Goal: Information Seeking & Learning: Compare options

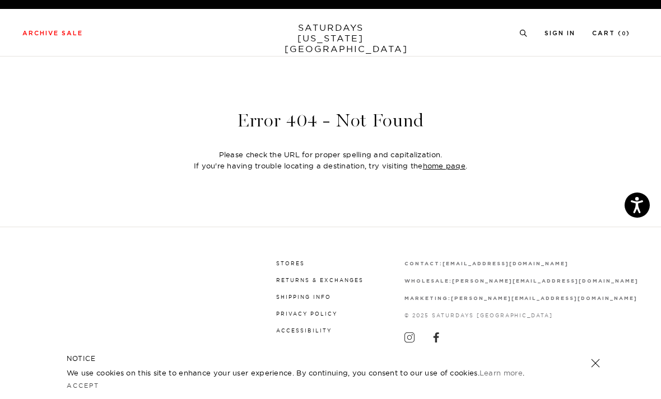
click at [310, 37] on link "SATURDAYS NEW YORK CITY" at bounding box center [330, 38] width 92 height 32
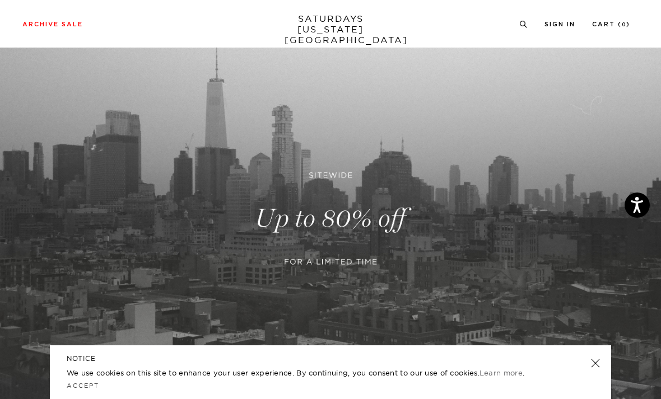
scroll to position [39, 0]
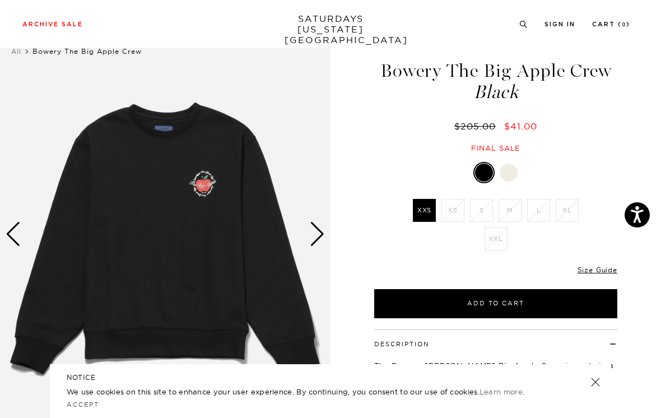
scroll to position [26, 0]
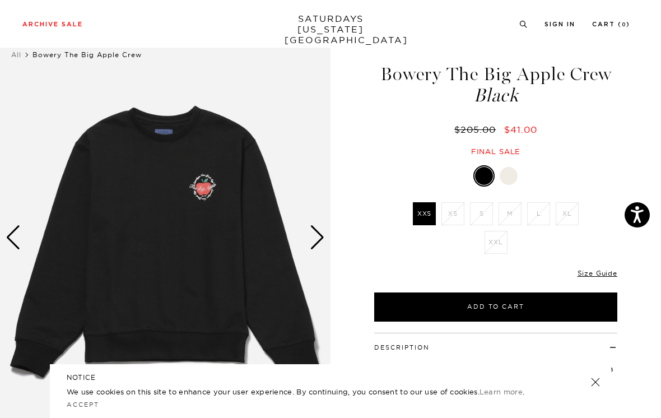
click at [507, 180] on div at bounding box center [508, 176] width 18 height 18
click at [507, 167] on div at bounding box center [508, 176] width 18 height 18
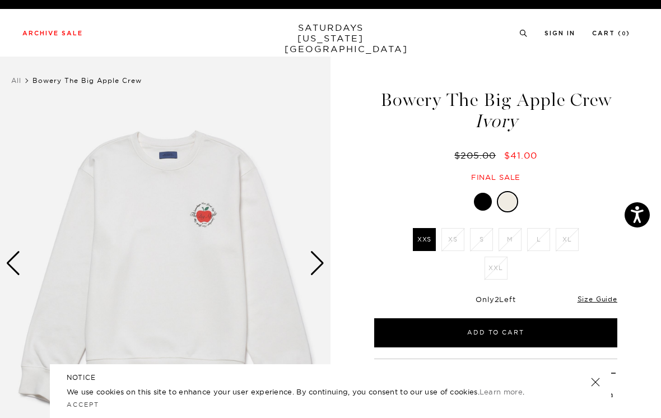
click at [484, 203] on div at bounding box center [483, 202] width 18 height 18
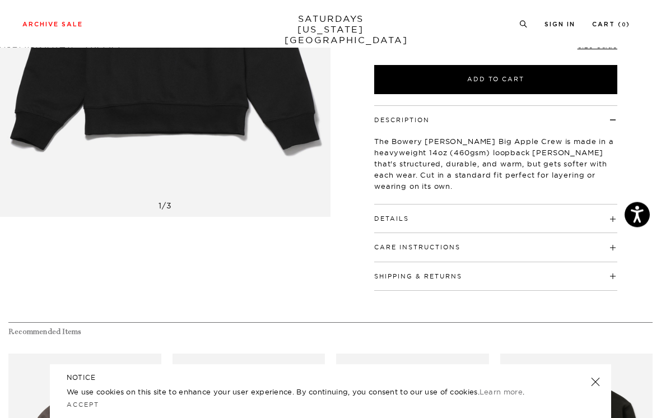
scroll to position [252, 0]
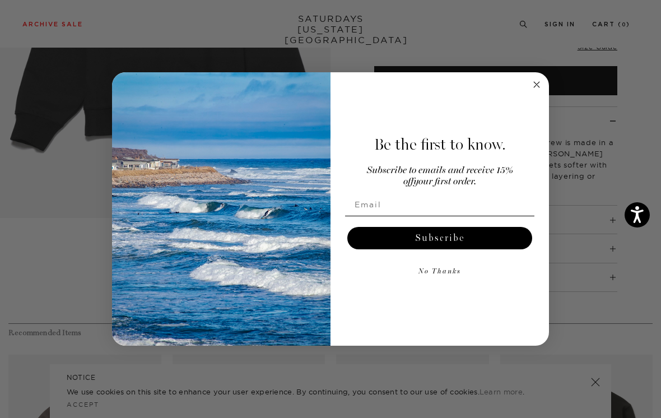
click at [541, 91] on circle "Close dialog" at bounding box center [536, 84] width 13 height 13
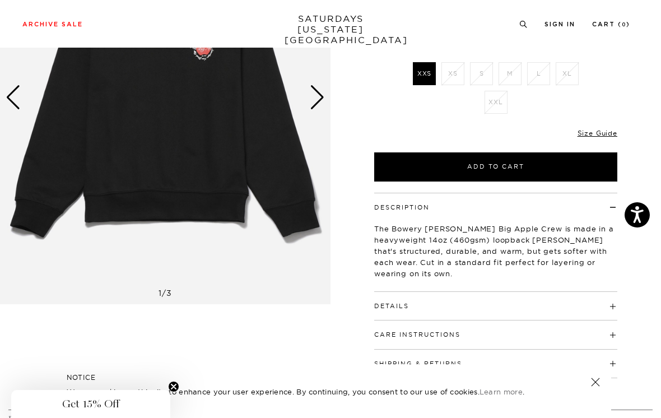
scroll to position [179, 0]
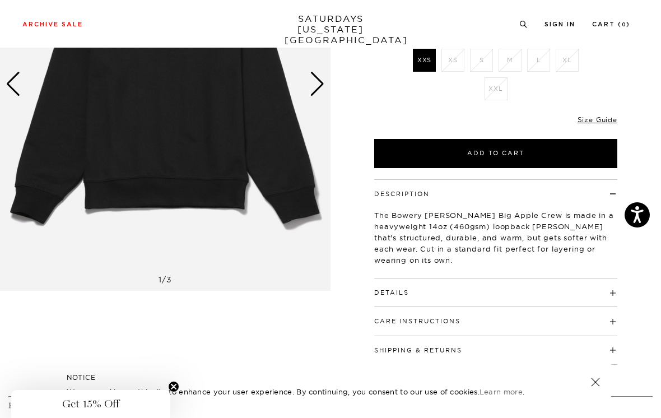
click at [484, 283] on h4 "Details" at bounding box center [495, 287] width 243 height 18
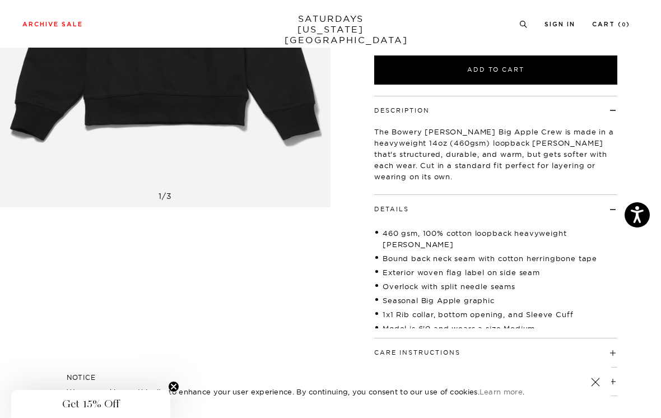
scroll to position [273, 0]
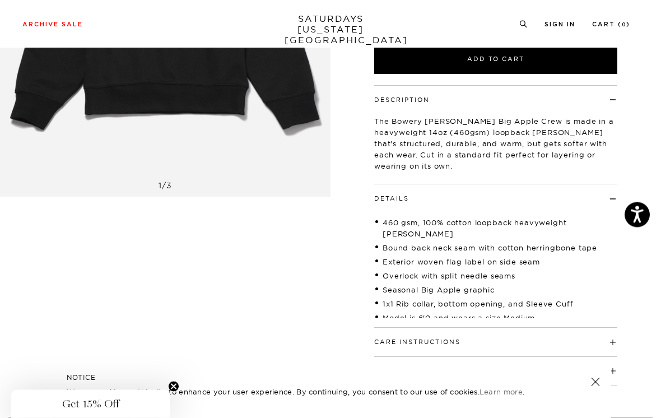
click at [451, 342] on button "Care Instructions" at bounding box center [417, 342] width 86 height 6
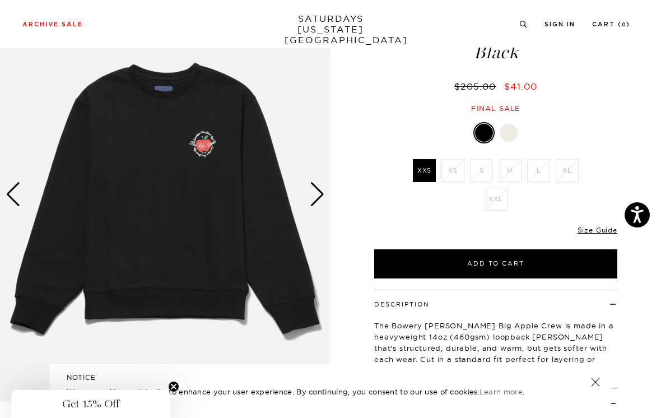
scroll to position [52, 0]
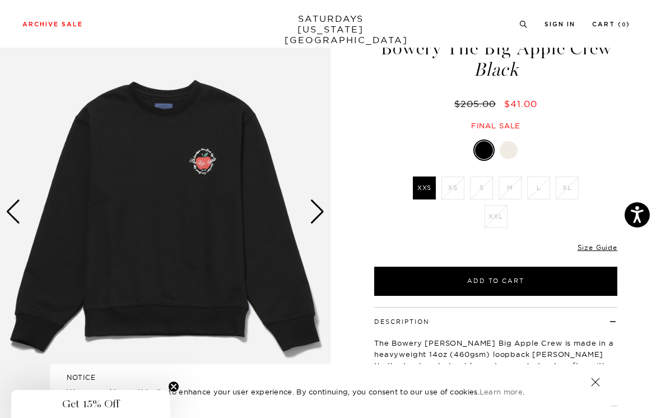
click at [317, 219] on div "Next slide" at bounding box center [317, 211] width 15 height 25
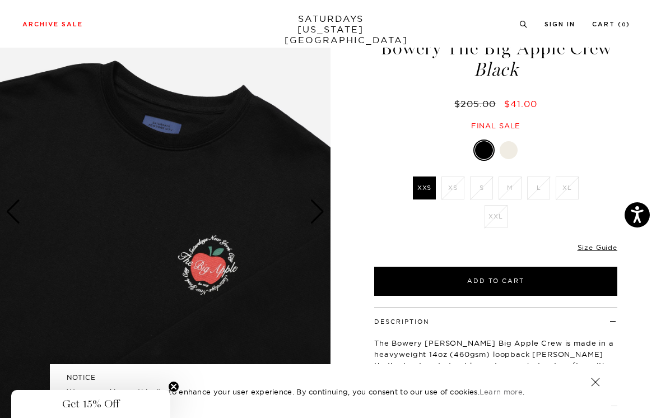
click at [317, 216] on div "Next slide" at bounding box center [317, 211] width 15 height 25
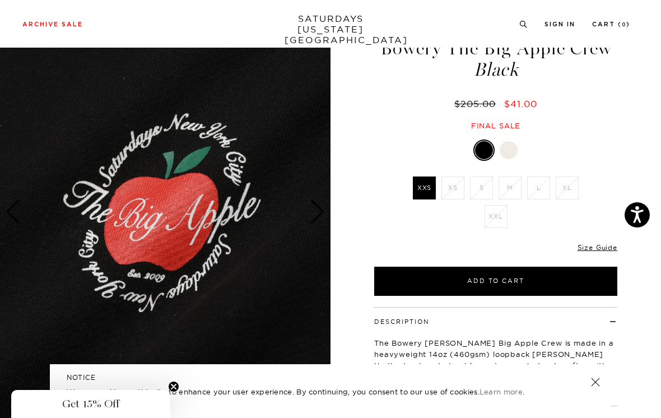
click at [315, 213] on div "Next slide" at bounding box center [317, 211] width 15 height 25
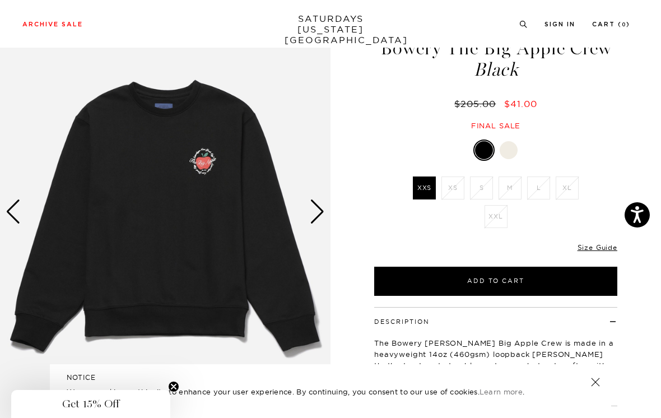
click at [319, 208] on div "Next slide" at bounding box center [317, 211] width 15 height 25
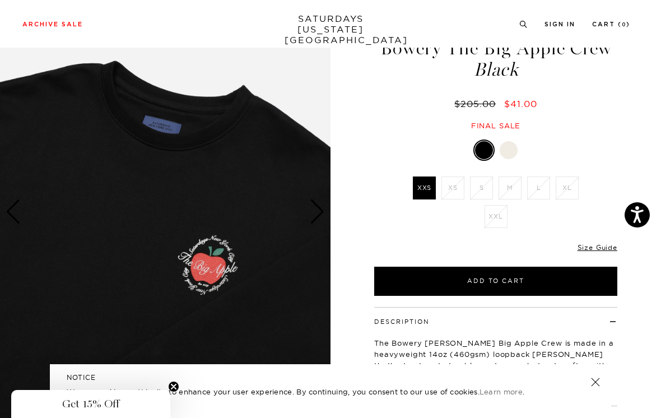
click at [315, 214] on div "Next slide" at bounding box center [317, 211] width 15 height 25
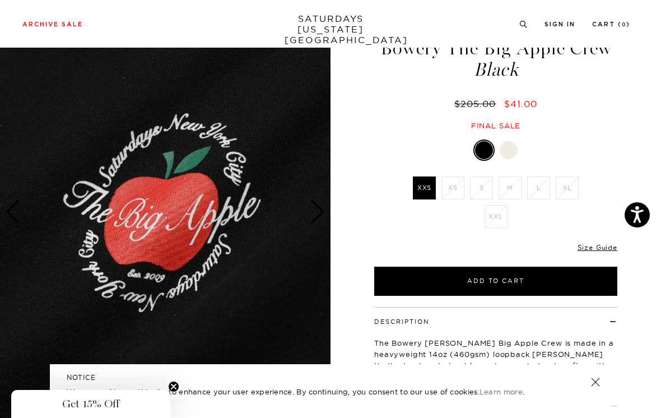
click at [312, 221] on div "Next slide" at bounding box center [317, 211] width 15 height 25
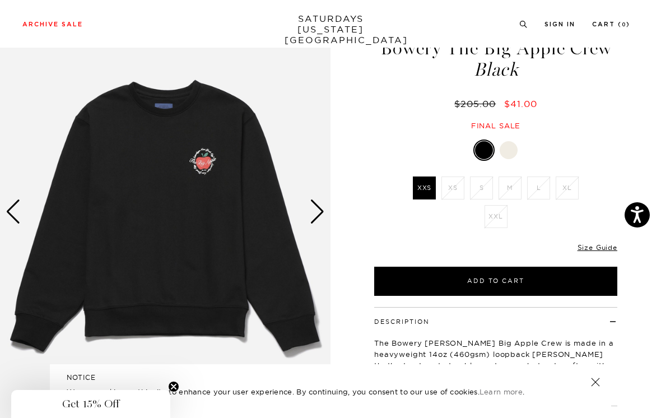
click at [309, 219] on img at bounding box center [165, 211] width 330 height 413
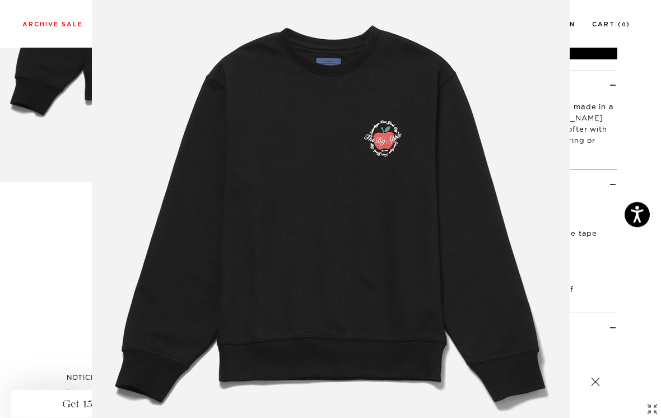
scroll to position [288, 0]
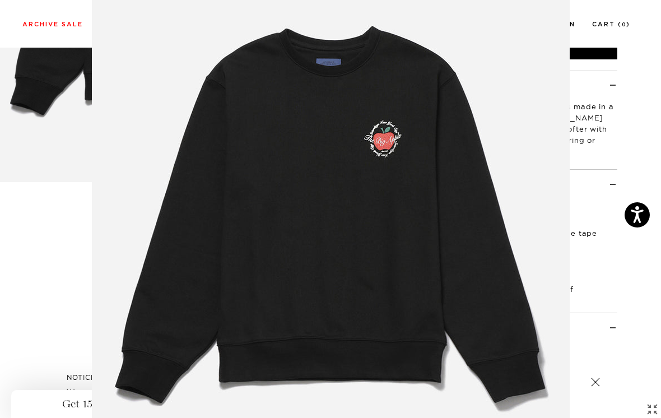
click at [597, 188] on figure at bounding box center [330, 209] width 661 height 418
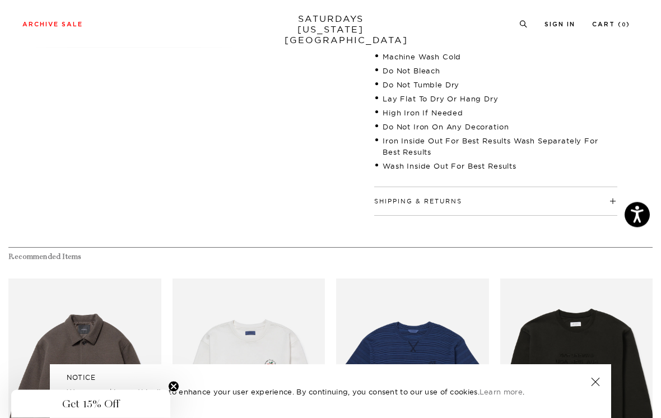
click at [557, 201] on h4 "Shipping & Returns" at bounding box center [495, 197] width 243 height 18
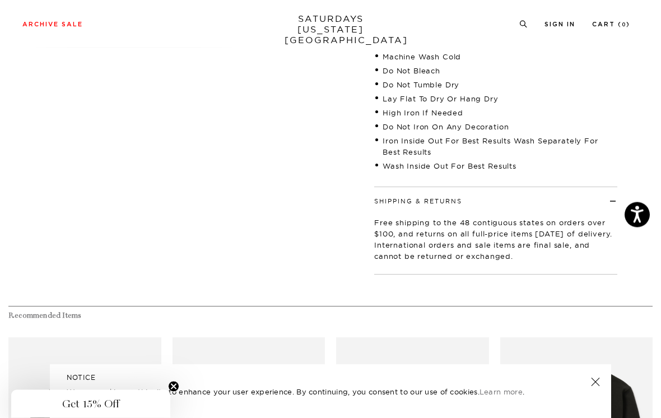
scroll to position [583, 0]
click at [571, 199] on h4 "Shipping & Returns" at bounding box center [495, 196] width 243 height 18
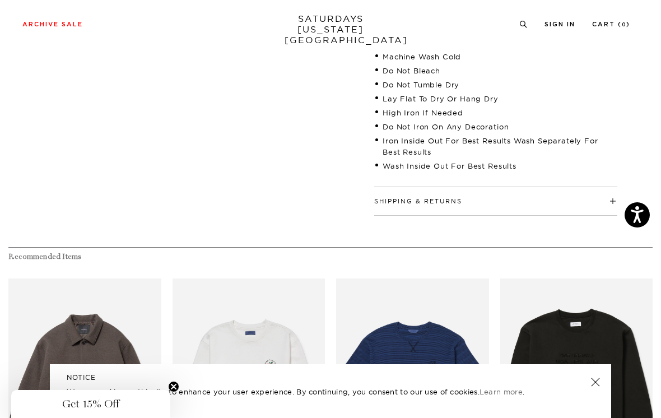
click at [571, 201] on h4 "Shipping & Returns" at bounding box center [495, 196] width 243 height 18
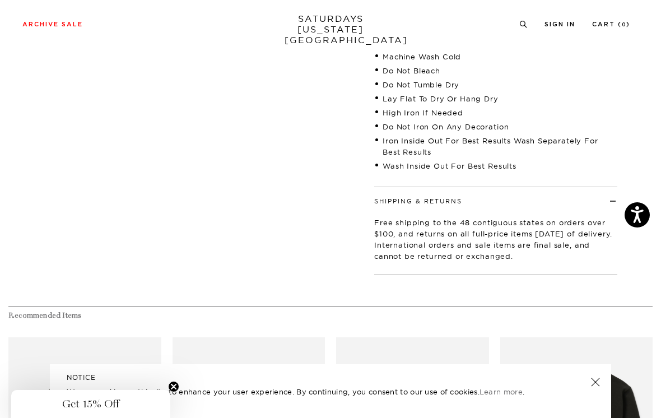
click at [582, 197] on h4 "Shipping & Returns" at bounding box center [495, 196] width 243 height 18
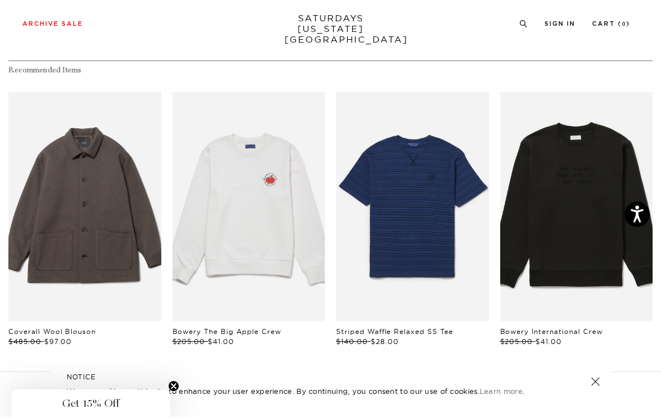
scroll to position [769, 0]
click at [513, 327] on link "Bowery International Crew" at bounding box center [551, 331] width 102 height 8
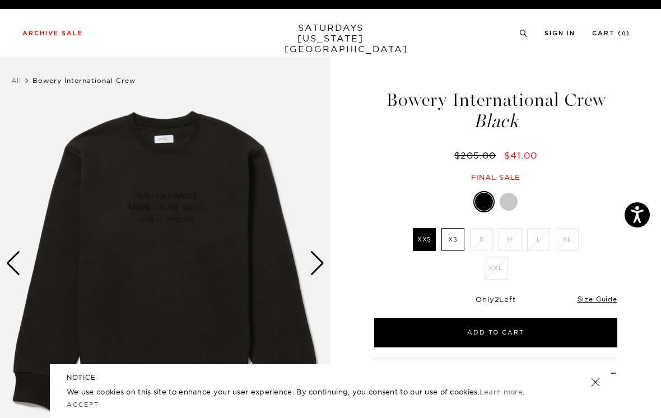
click at [482, 202] on div at bounding box center [484, 202] width 18 height 18
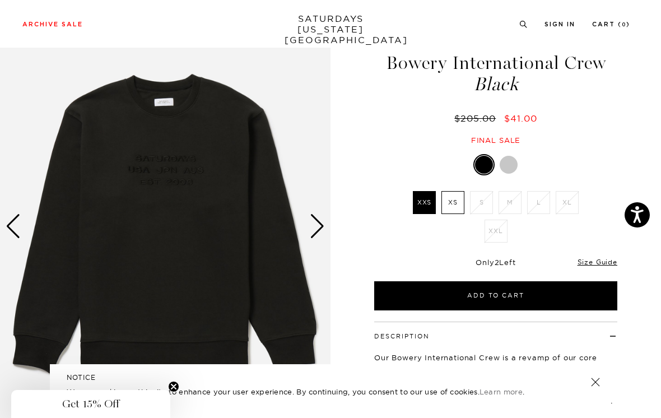
scroll to position [36, 0]
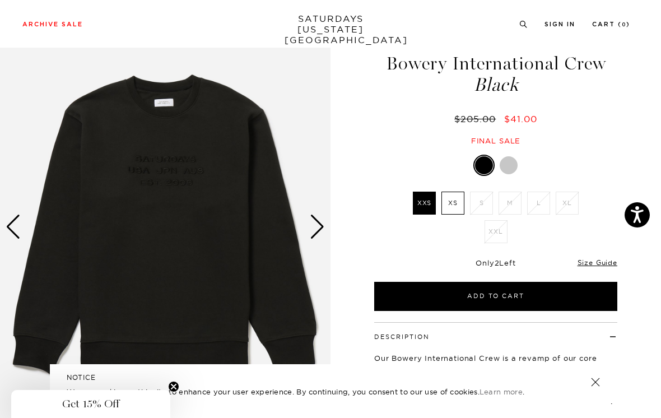
click at [336, 232] on div "1 / 4 5 / -2" at bounding box center [330, 280] width 661 height 521
click at [312, 237] on div "Next slide" at bounding box center [317, 226] width 15 height 25
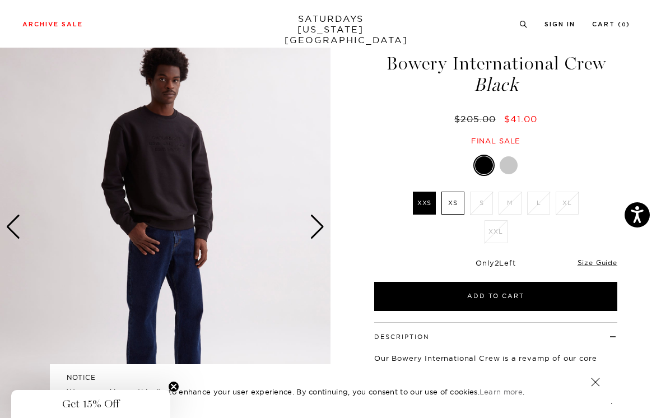
click at [312, 235] on div "Next slide" at bounding box center [317, 226] width 15 height 25
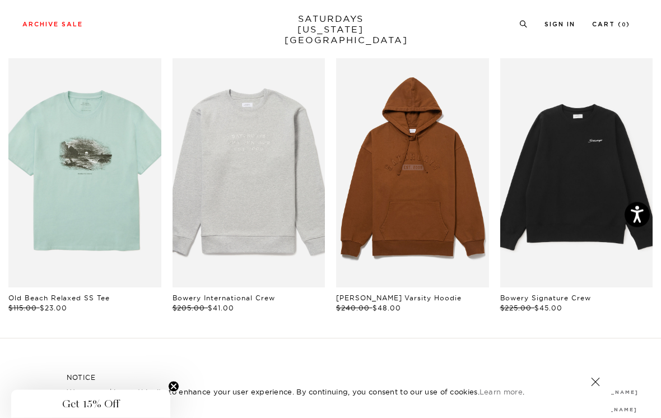
scroll to position [582, 0]
click at [410, 294] on link "Warren Varsity Hoodie" at bounding box center [398, 297] width 125 height 8
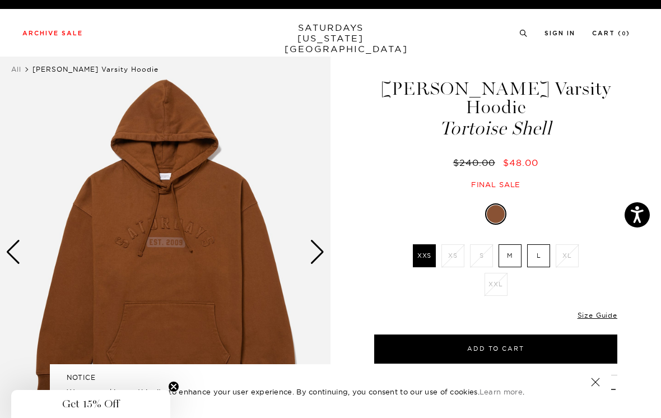
scroll to position [12, 0]
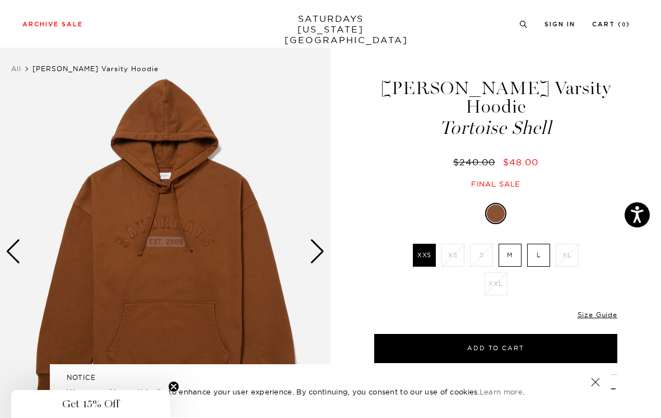
click at [324, 254] on div "Next slide" at bounding box center [317, 251] width 15 height 25
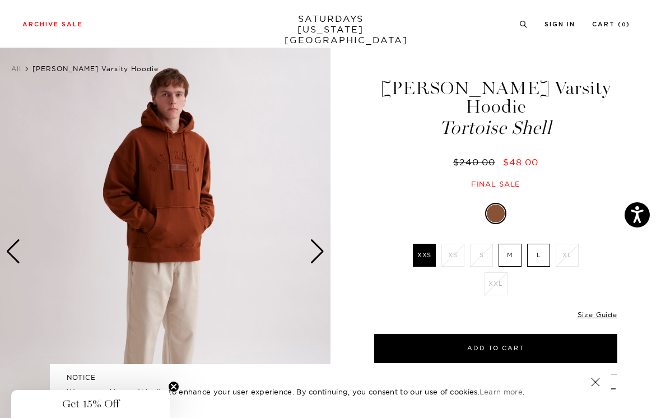
click at [323, 256] on div "Next slide" at bounding box center [317, 251] width 15 height 25
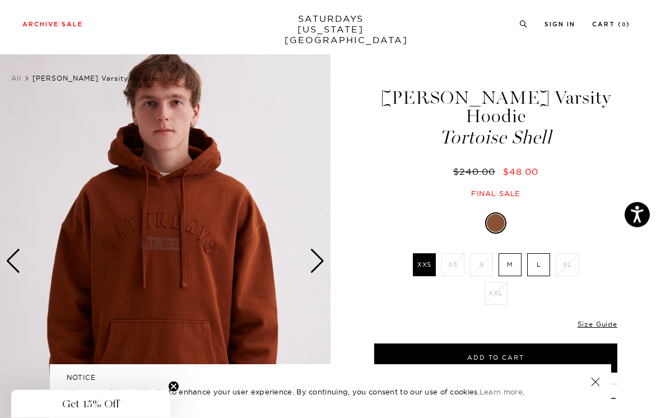
scroll to position [0, 0]
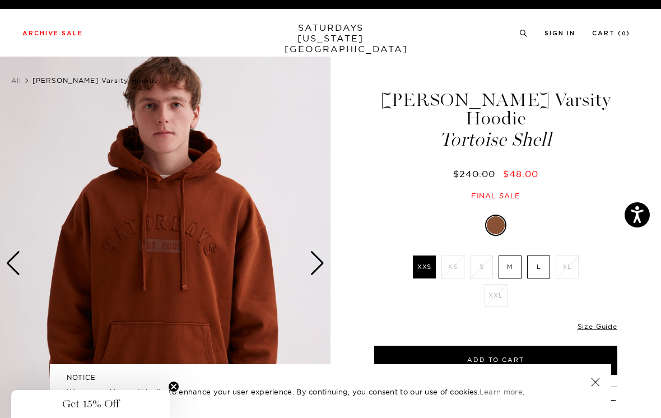
click at [308, 281] on img at bounding box center [165, 263] width 330 height 413
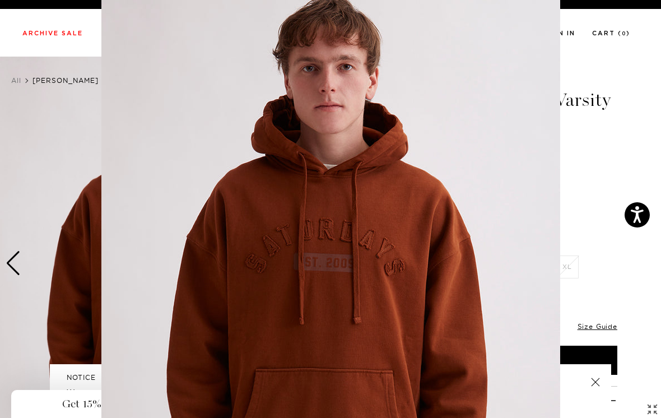
click at [307, 281] on img at bounding box center [330, 286] width 459 height 573
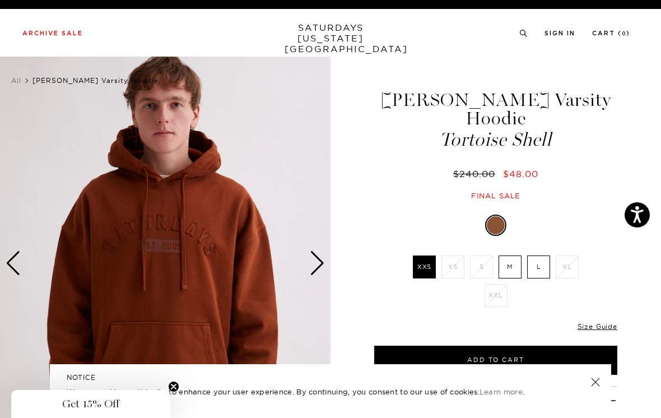
click at [310, 272] on div "Next slide" at bounding box center [317, 263] width 15 height 25
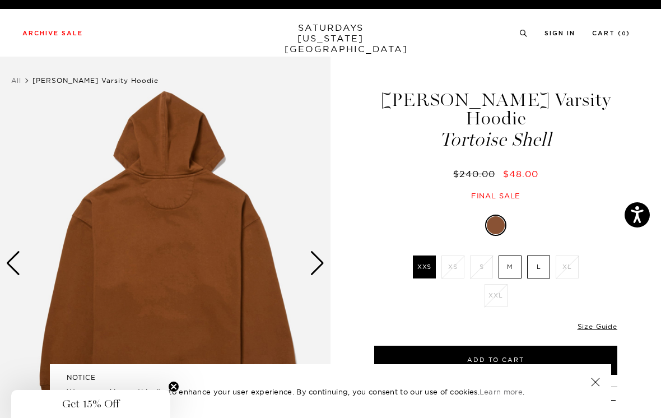
click at [314, 273] on div "Next slide" at bounding box center [317, 263] width 15 height 25
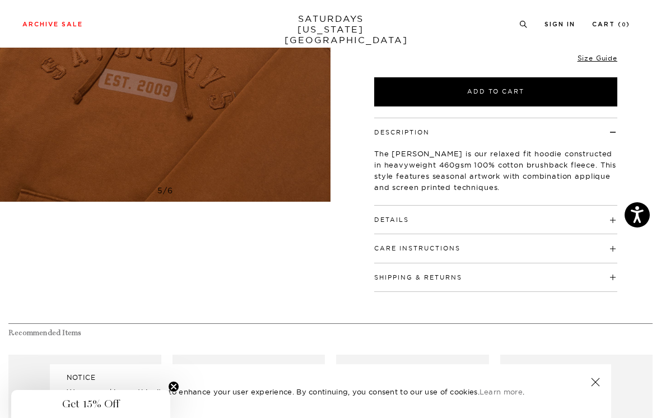
scroll to position [264, 0]
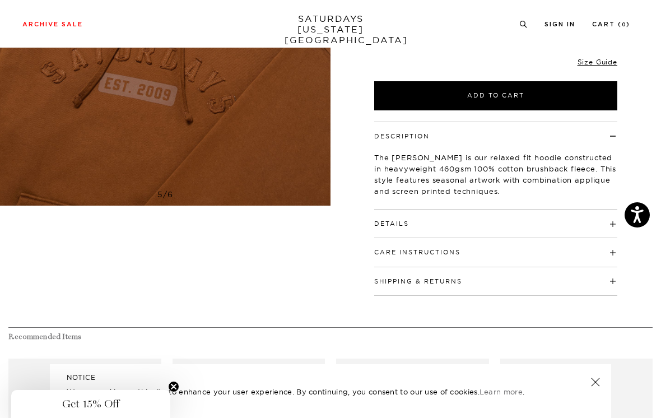
click at [460, 209] on h4 "Details" at bounding box center [495, 218] width 243 height 18
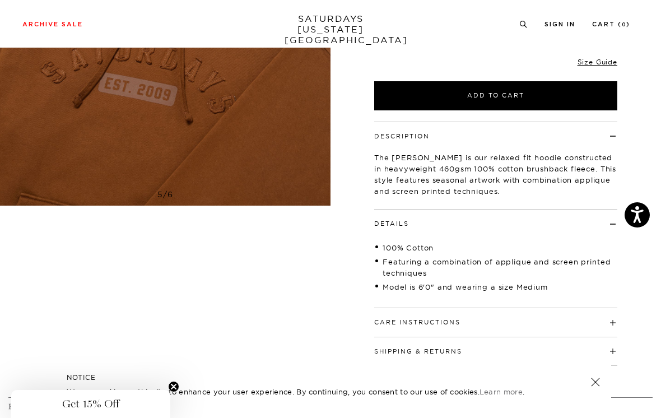
click at [530, 209] on h4 "Details" at bounding box center [495, 218] width 243 height 18
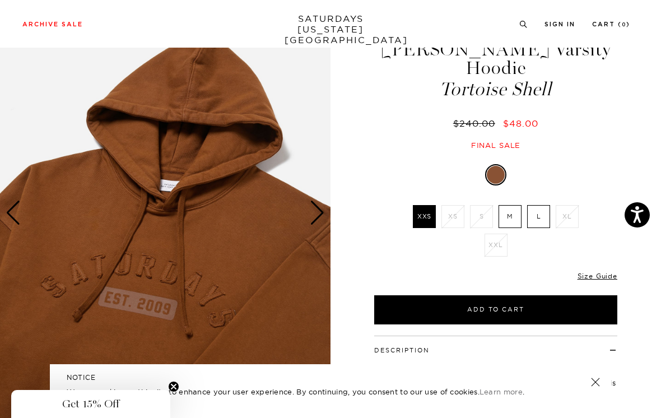
scroll to position [50, 0]
